Goal: Share content

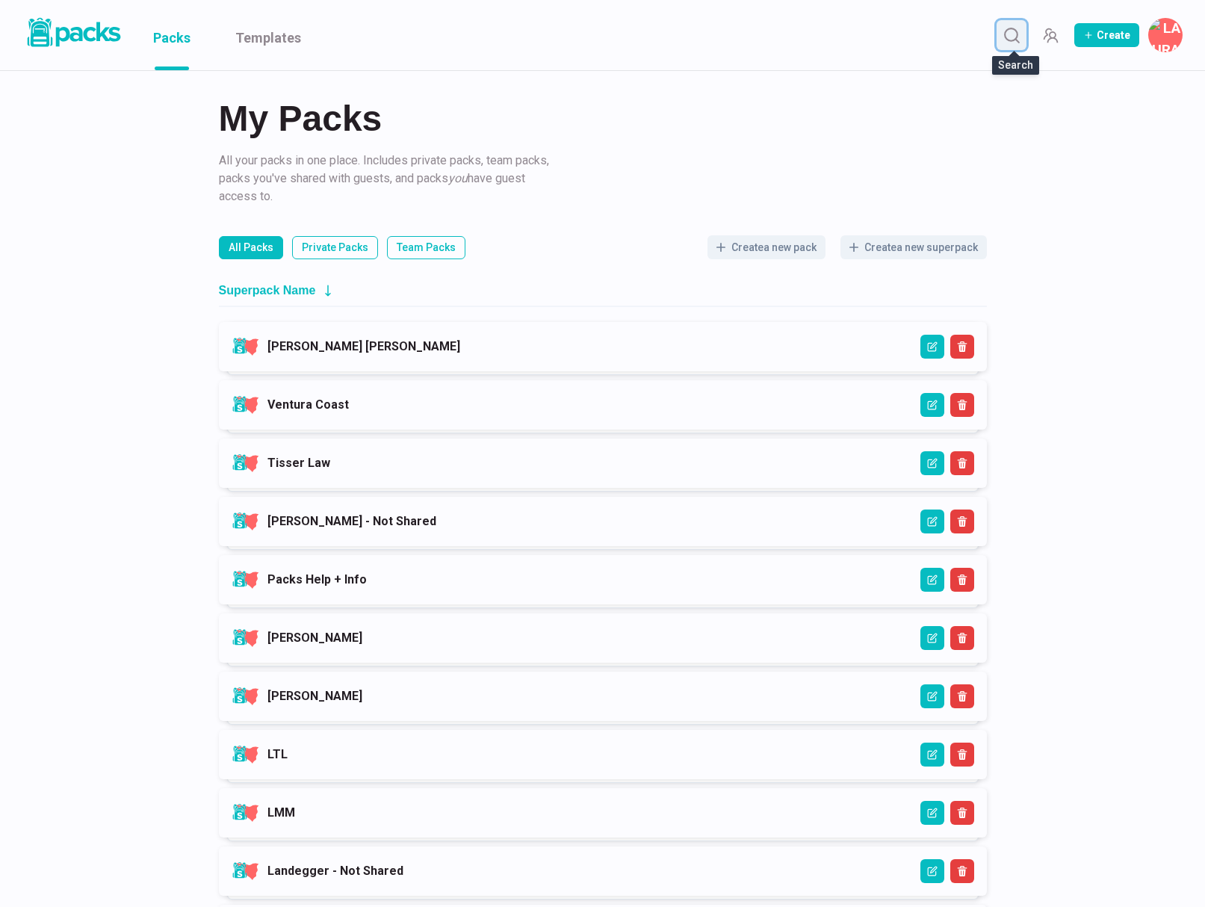
click at [1006, 40] on icon "Search" at bounding box center [1011, 35] width 19 height 19
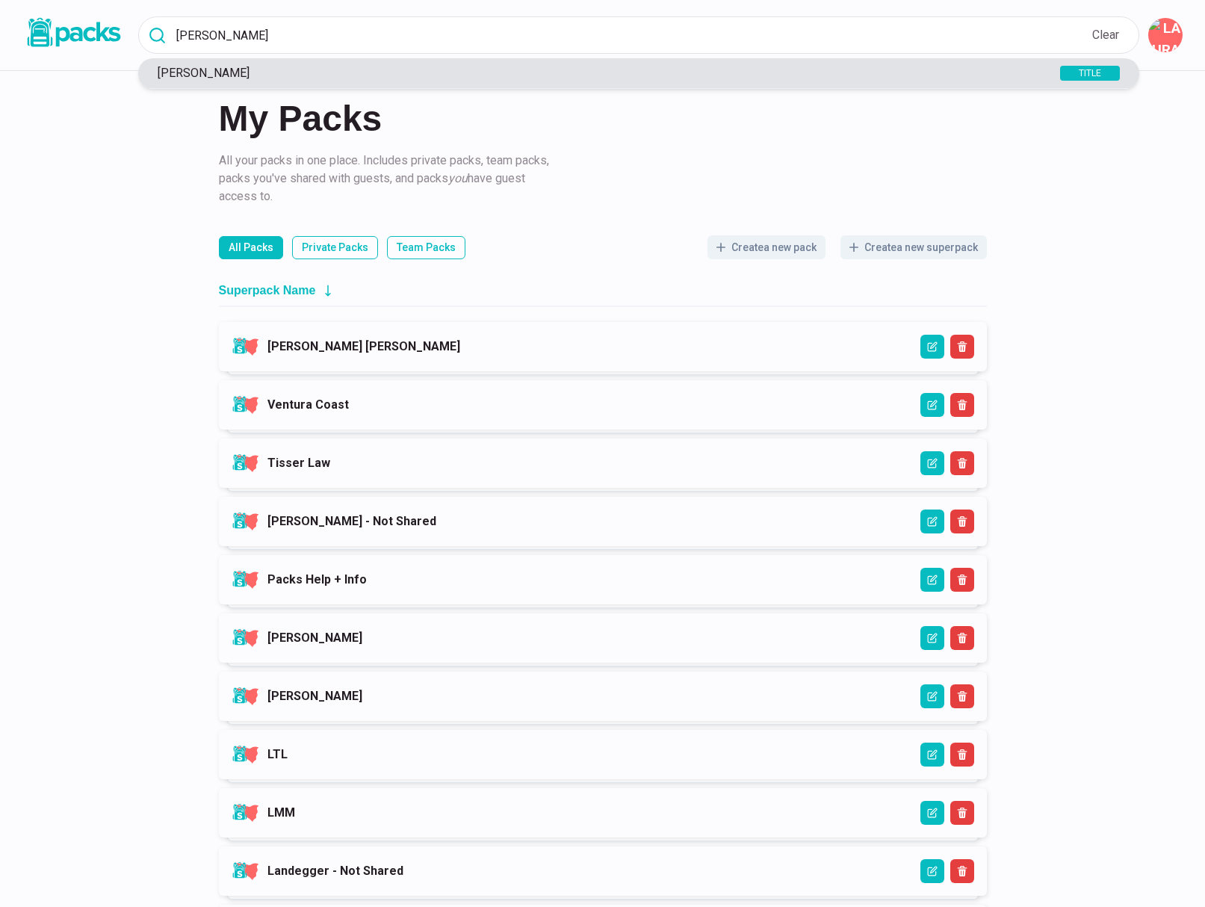
type input "carla"
click at [761, 72] on p "[PERSON_NAME]" at bounding box center [582, 73] width 864 height 14
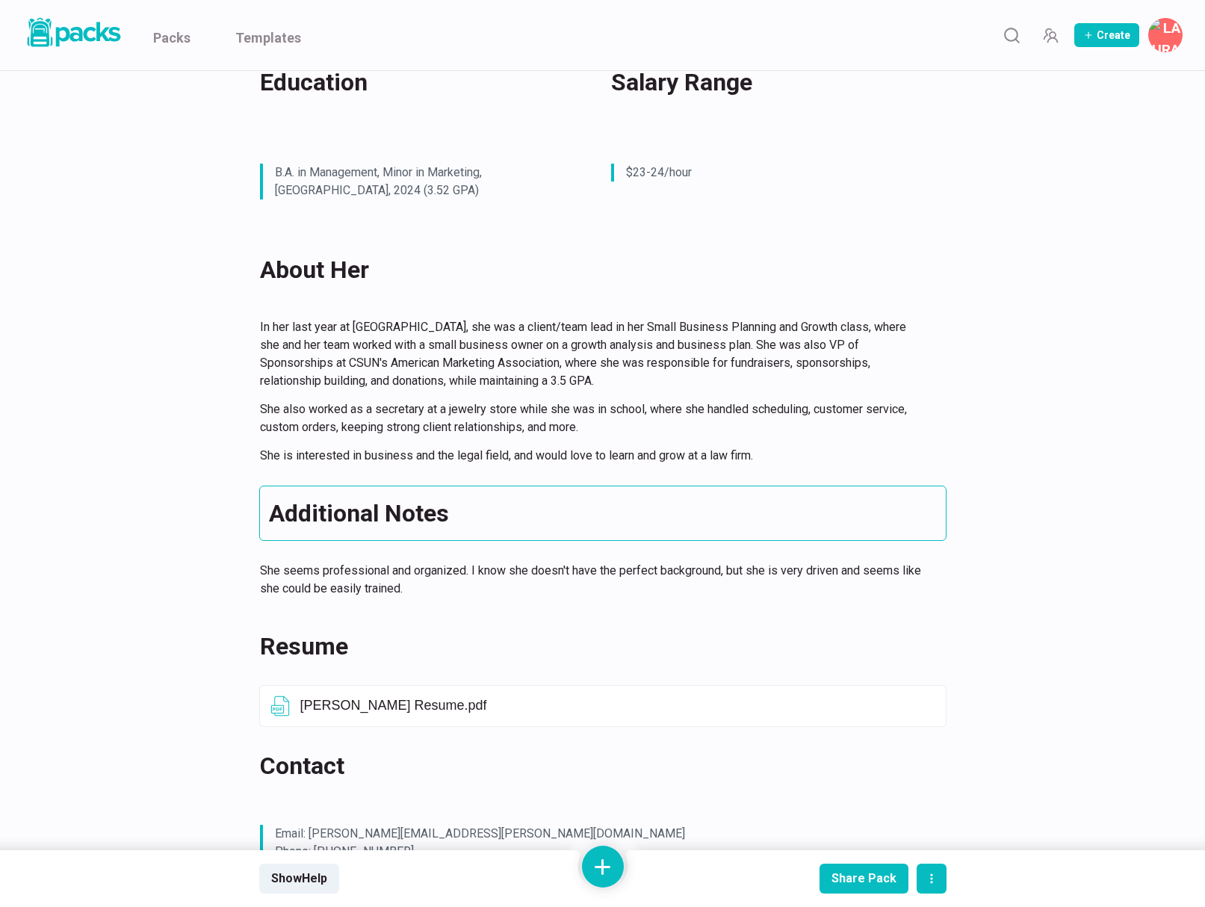
scroll to position [625, 0]
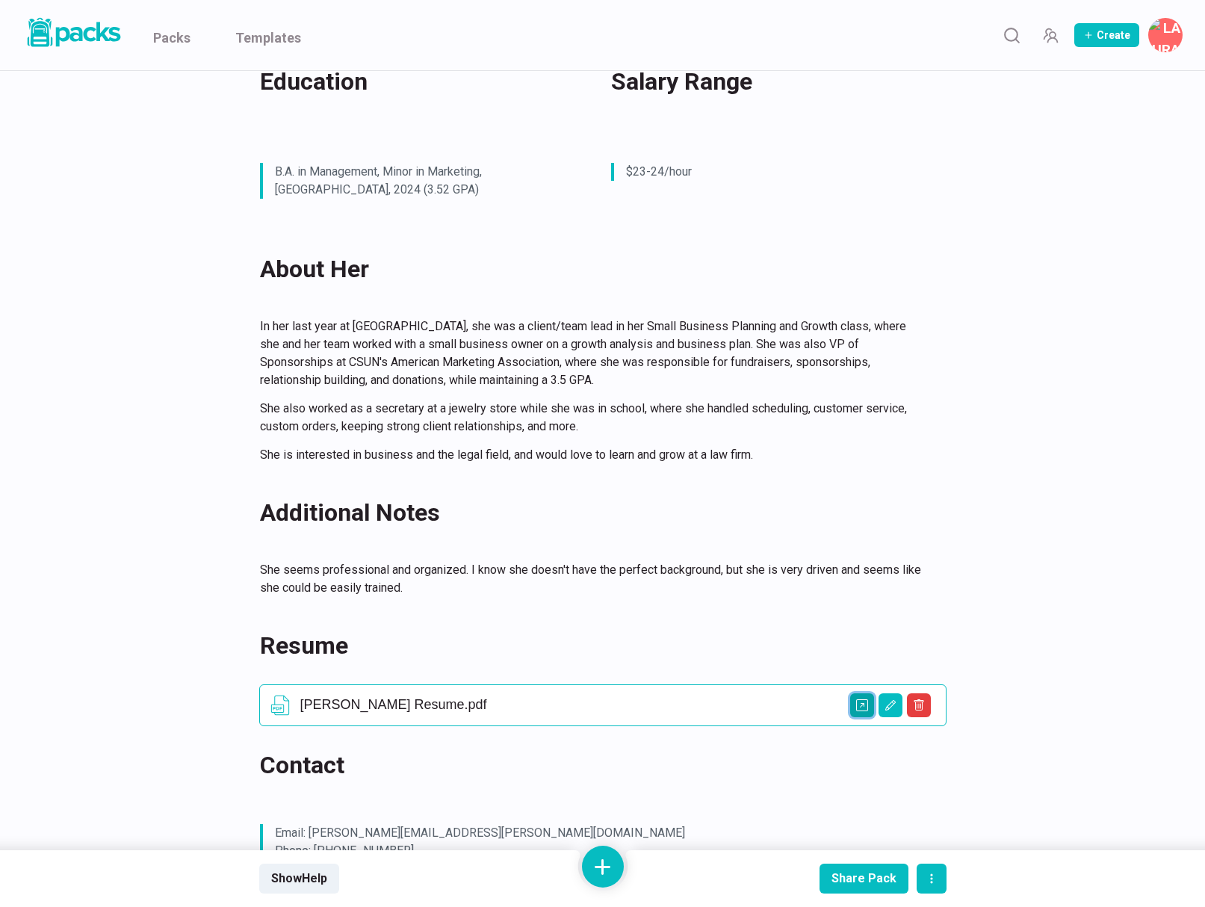
click at [863, 699] on icon "Open external link" at bounding box center [862, 705] width 12 height 12
click at [862, 875] on div "Share Pack" at bounding box center [863, 878] width 65 height 14
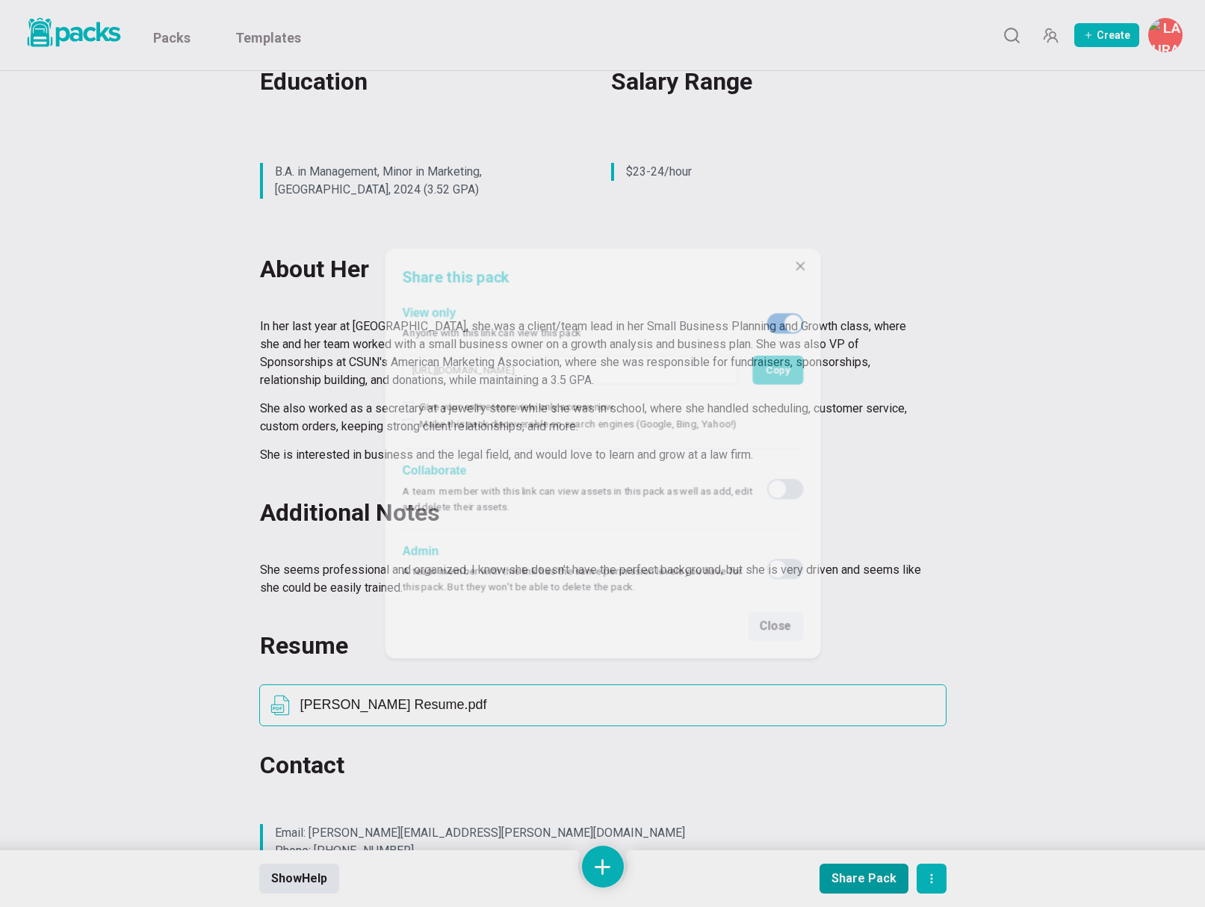
type input "https://findtheonerecruiting.packs.co/packs/xf70674e2-d3a8-4c71-ba69-f0ed50d4b1…"
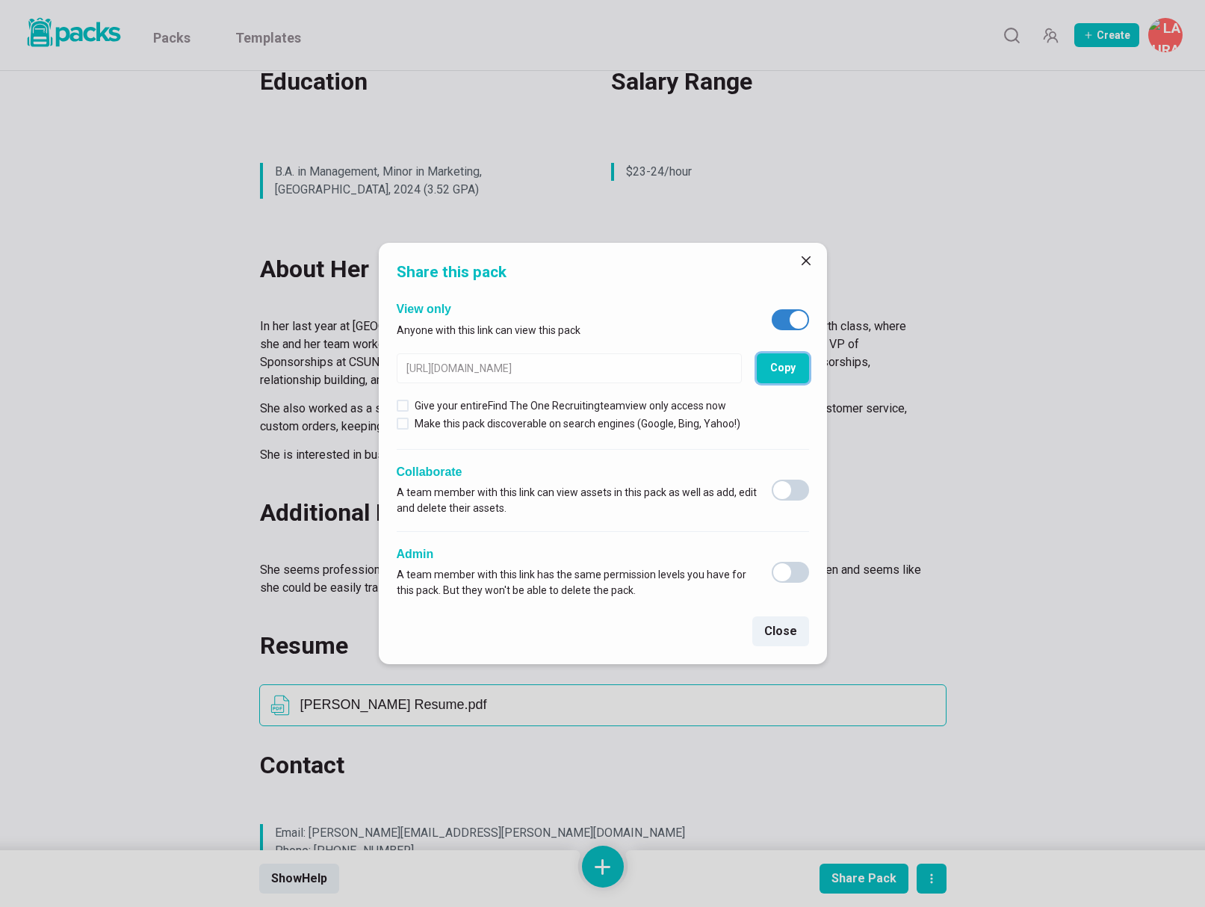
drag, startPoint x: 783, startPoint y: 367, endPoint x: 794, endPoint y: 390, distance: 25.4
click at [783, 367] on button "Copy" at bounding box center [783, 368] width 52 height 30
click at [807, 258] on icon "Close" at bounding box center [805, 260] width 9 height 9
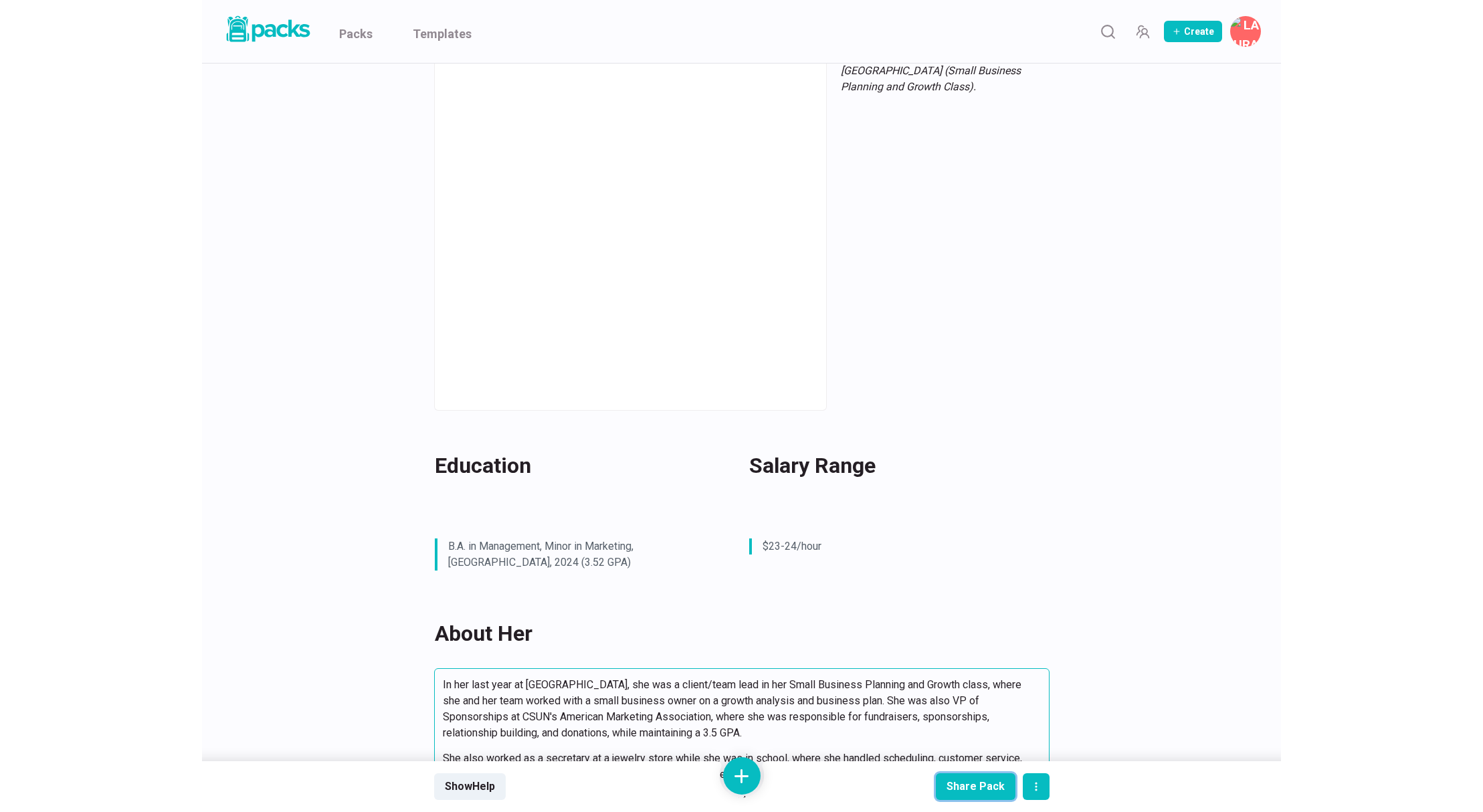
scroll to position [0, 0]
